Goal: Task Accomplishment & Management: Use online tool/utility

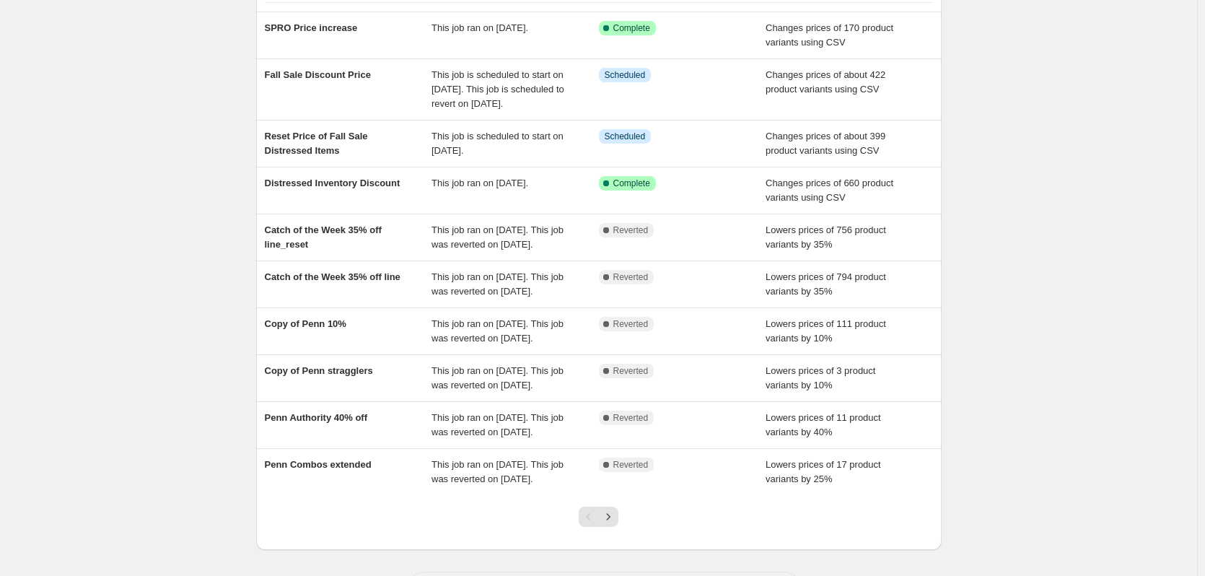
scroll to position [144, 0]
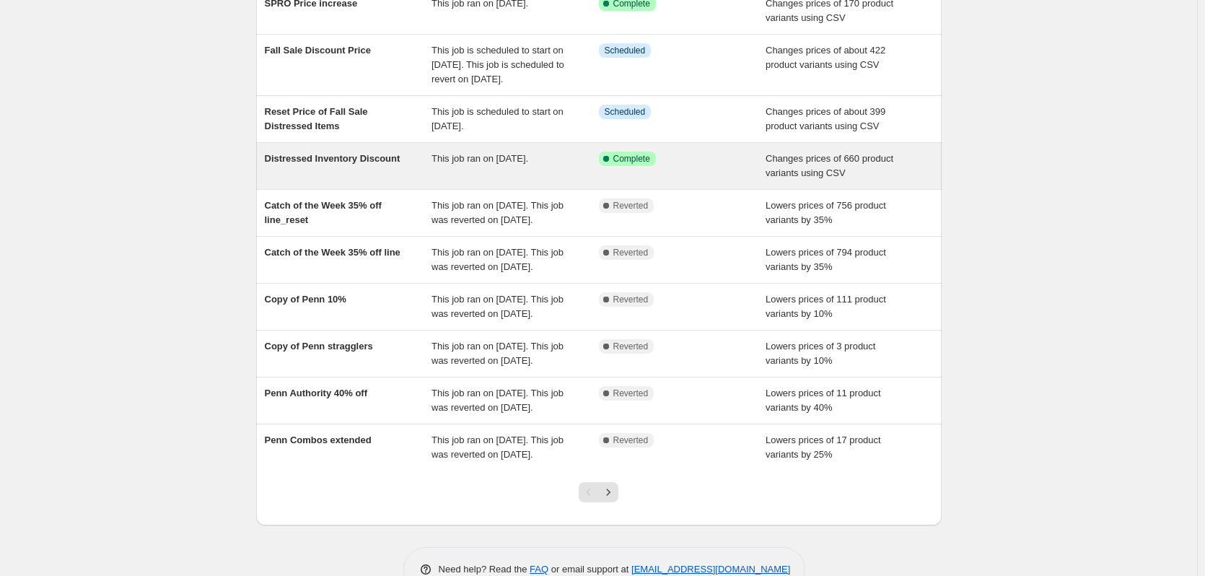
click at [321, 164] on span "Distressed Inventory Discount" at bounding box center [333, 158] width 136 height 11
